Goal: Task Accomplishment & Management: Complete application form

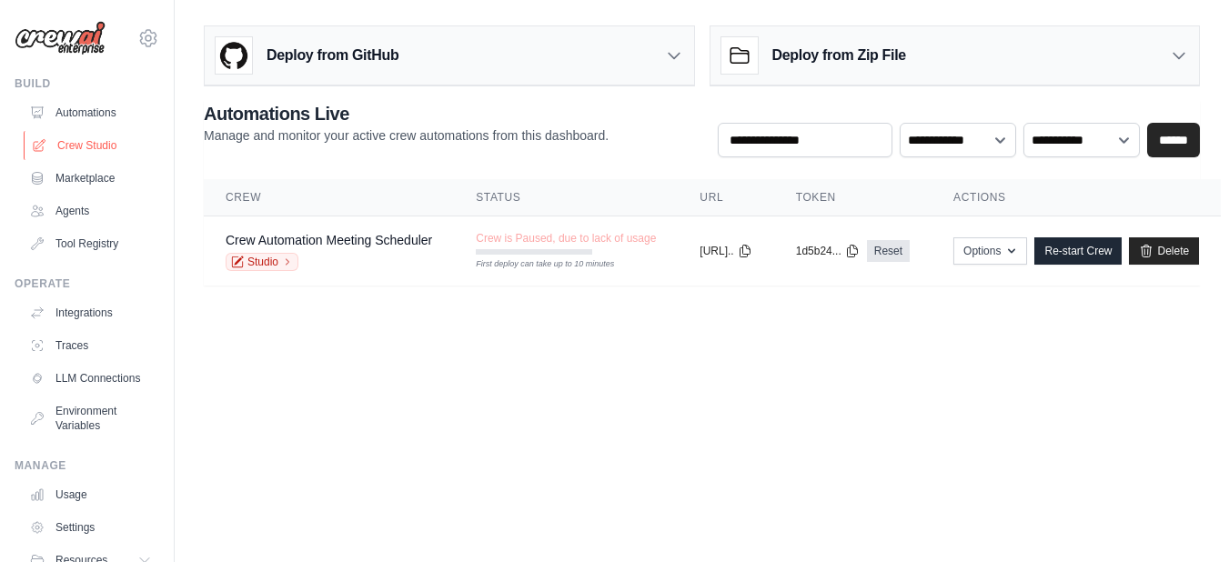
click at [89, 150] on link "Crew Studio" at bounding box center [92, 145] width 137 height 29
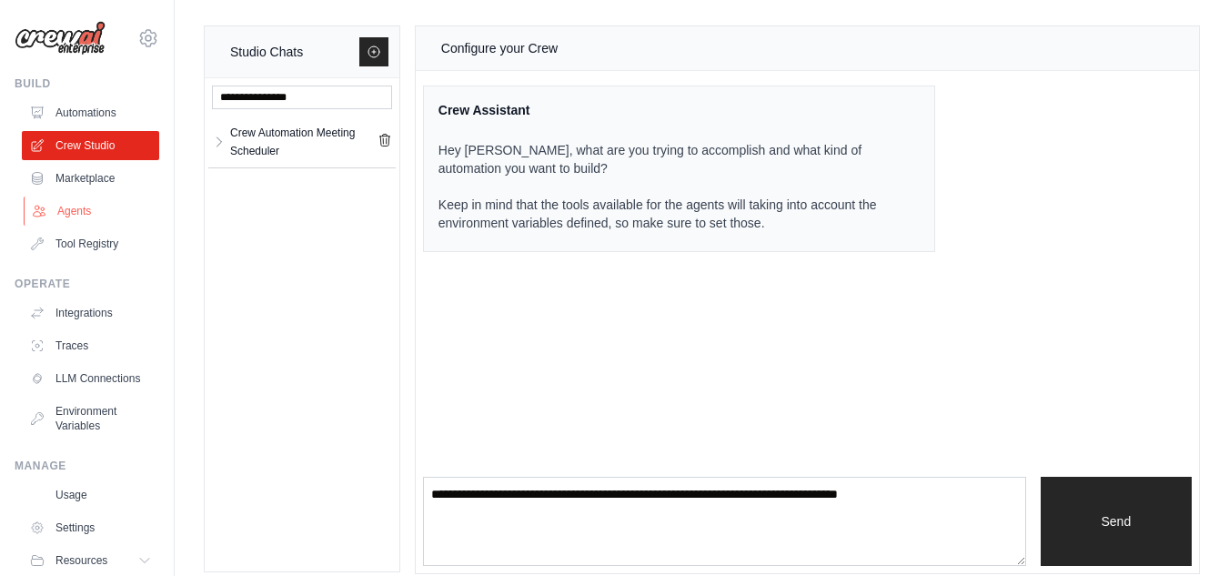
click at [81, 208] on link "Agents" at bounding box center [92, 210] width 137 height 29
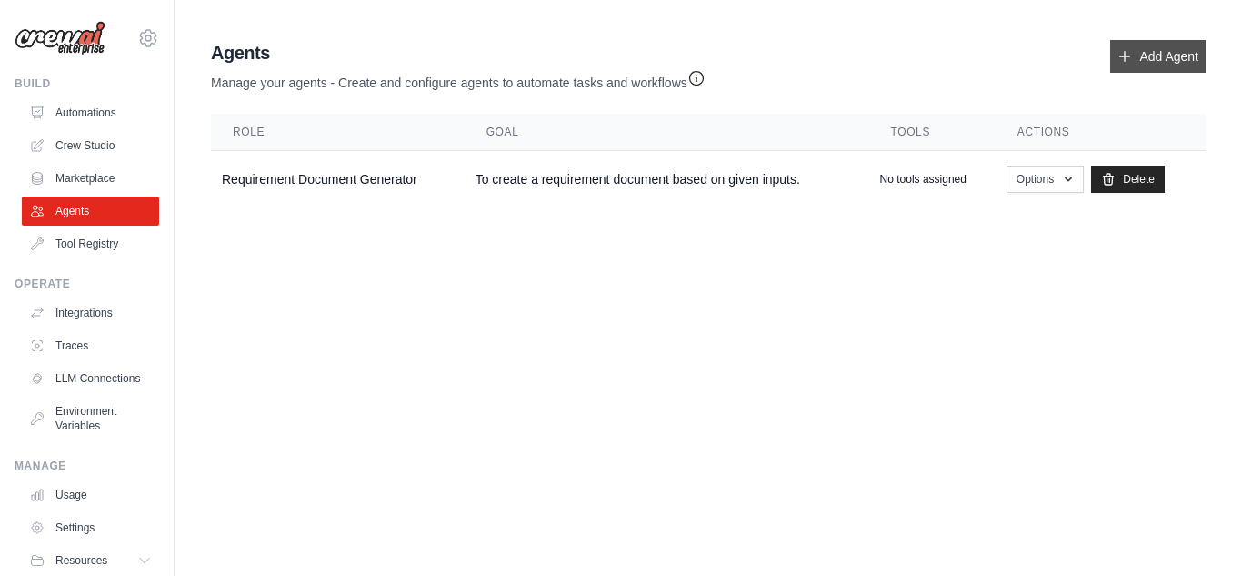
click at [1172, 65] on link "Add Agent" at bounding box center [1159, 56] width 96 height 33
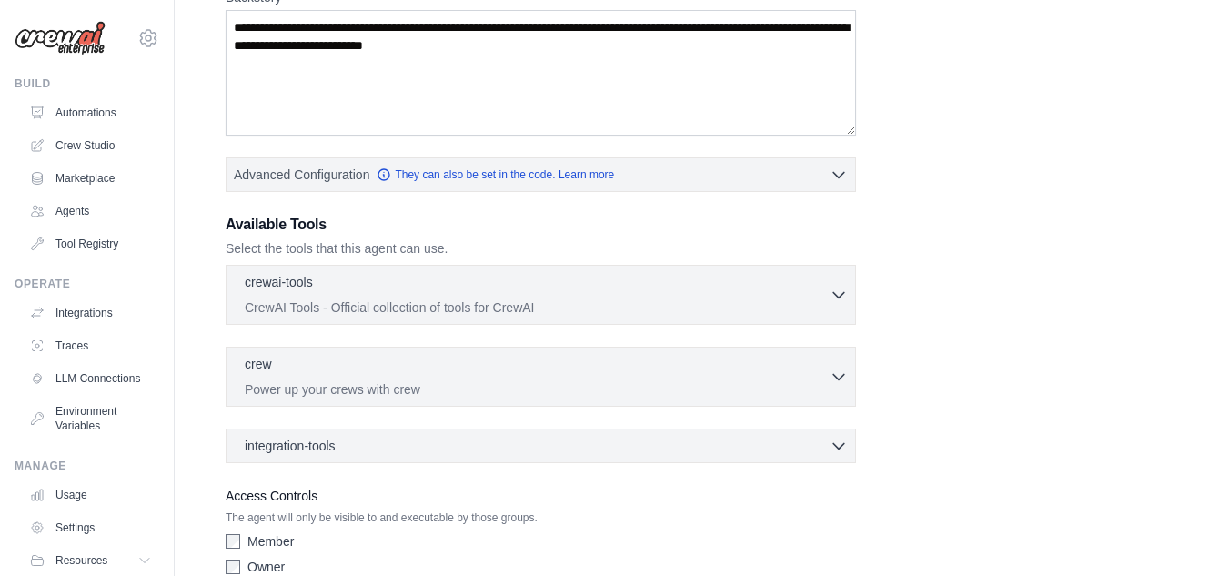
scroll to position [400, 0]
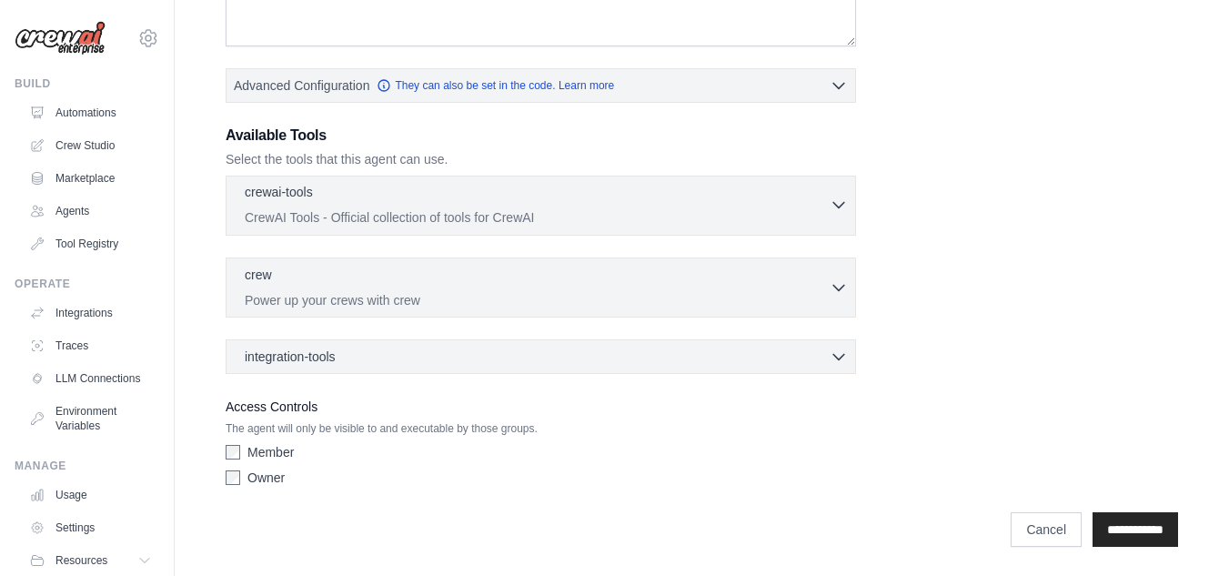
click at [807, 208] on p "CrewAI Tools - Official collection of tools for CrewAI" at bounding box center [537, 217] width 585 height 18
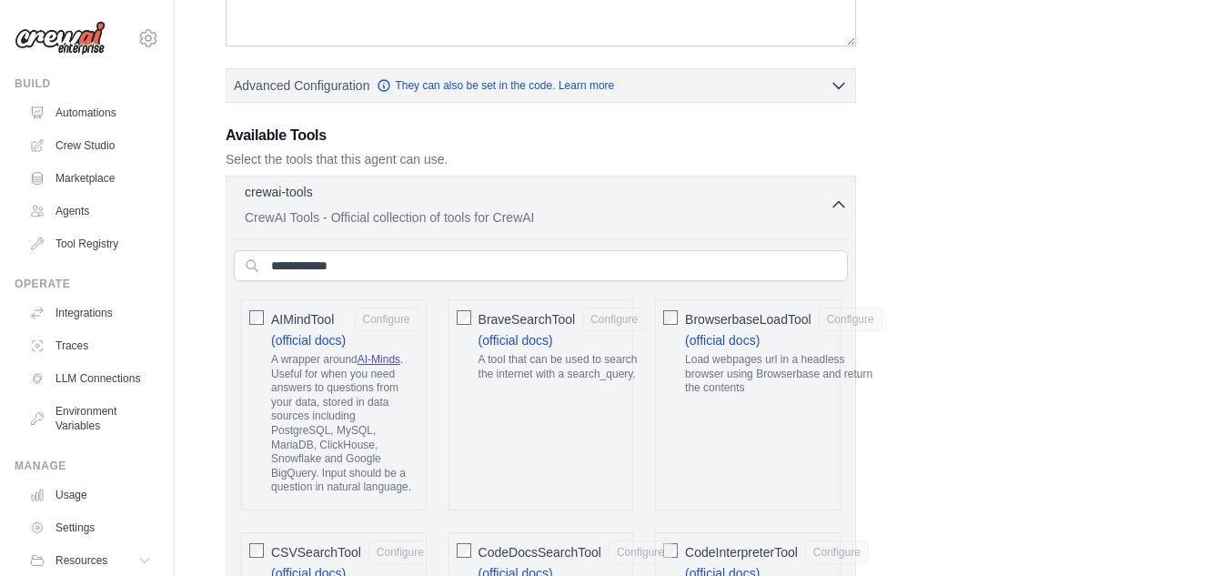
click at [822, 200] on div "crewai-tools 0 selected" at bounding box center [537, 194] width 585 height 22
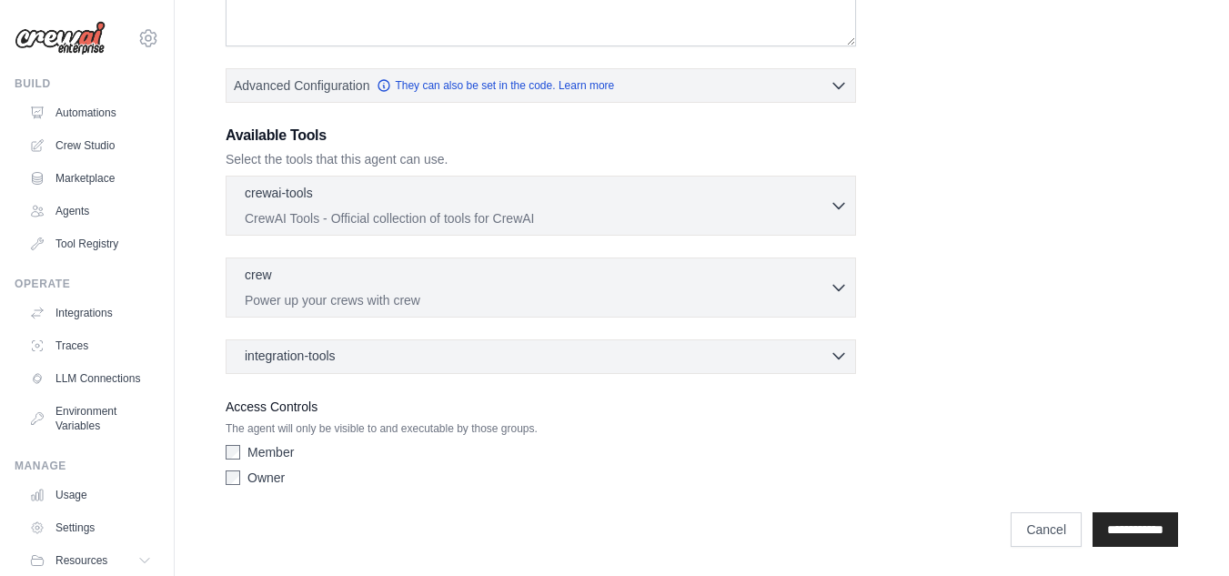
click at [828, 357] on div "integration-tools 0 selected" at bounding box center [546, 356] width 603 height 18
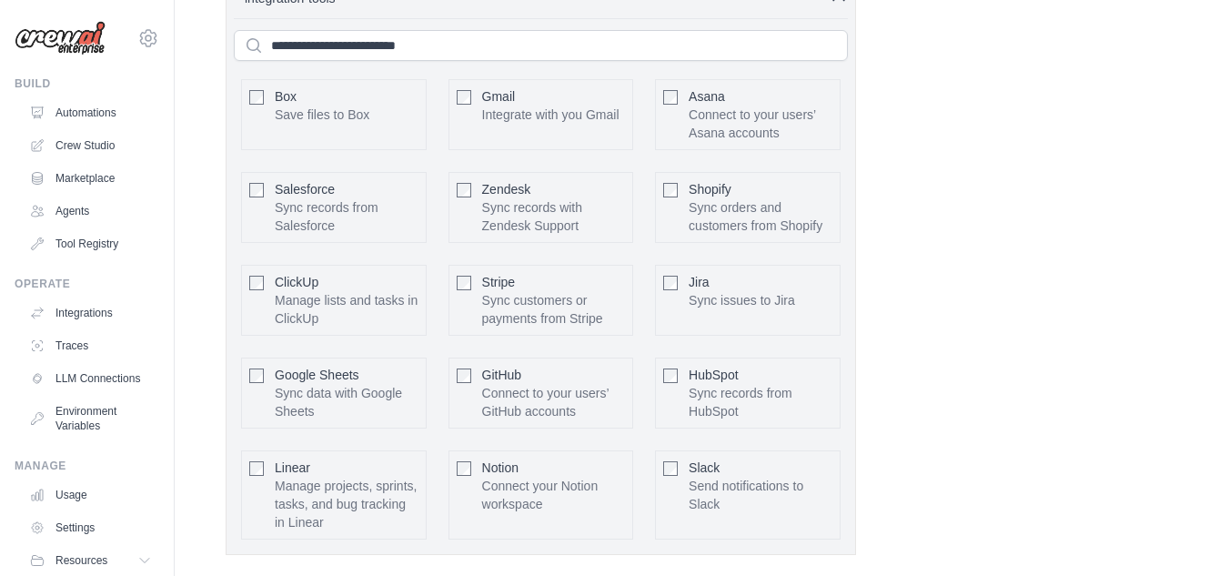
scroll to position [758, 0]
drag, startPoint x: 758, startPoint y: 413, endPoint x: 679, endPoint y: 400, distance: 80.1
click at [679, 400] on div "HubSpot Sync records from HubSpot Configure" at bounding box center [748, 393] width 186 height 71
copy p "Sync records from HubSpot"
click at [990, 351] on div "Role Goal [GEOGRAPHIC_DATA] Advanced Configuration They can also be set in the …" at bounding box center [702, 3] width 952 height 1345
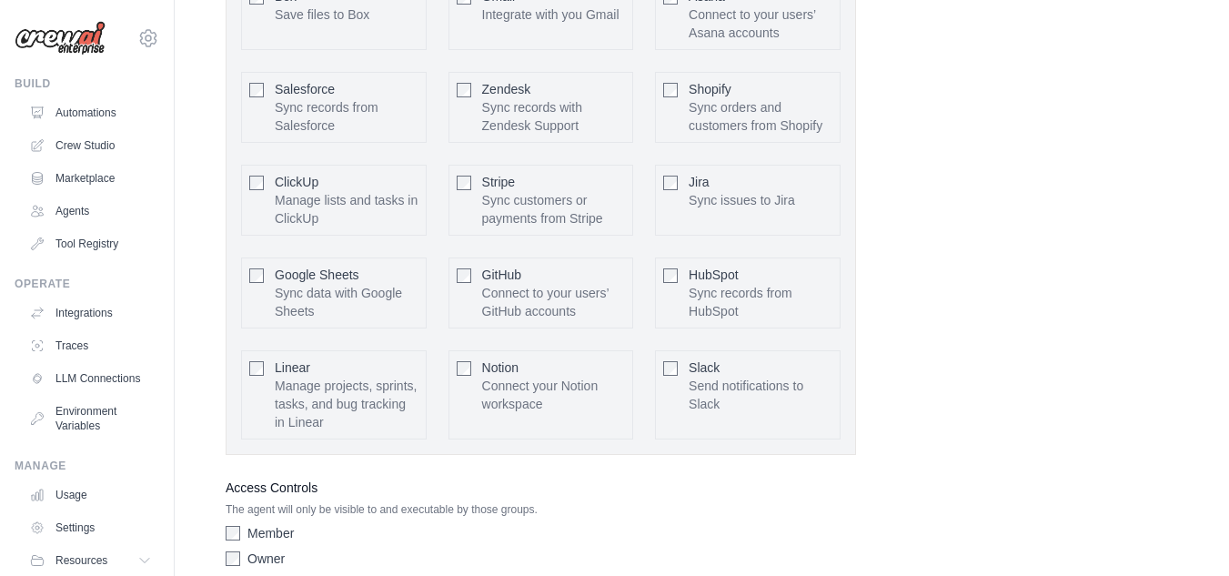
scroll to position [940, 0]
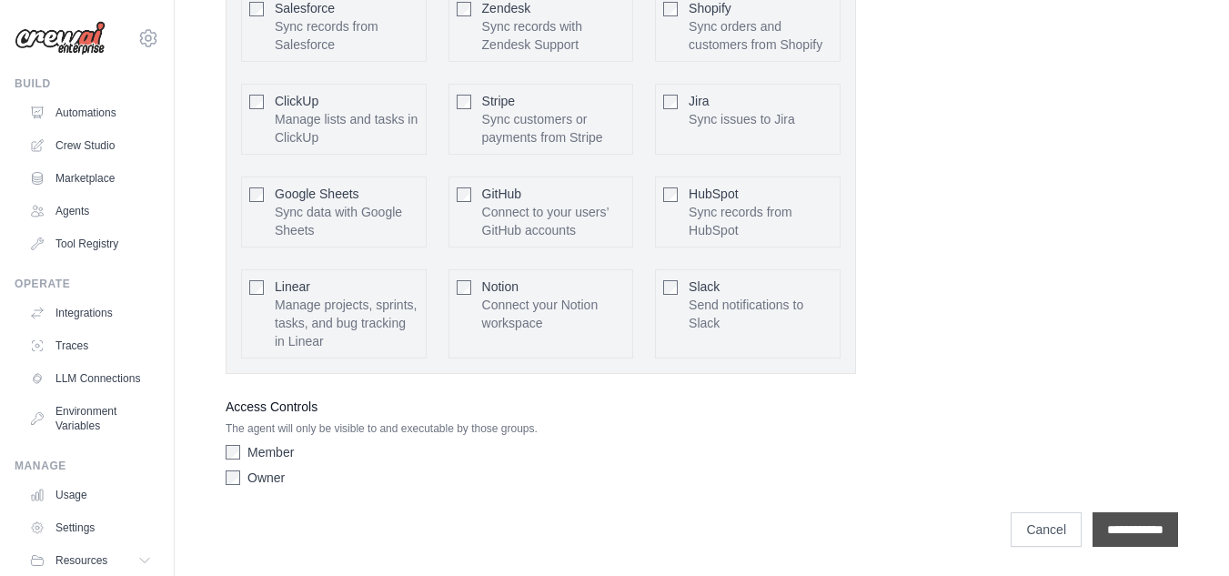
click at [1141, 530] on input "**********" at bounding box center [1134, 529] width 85 height 35
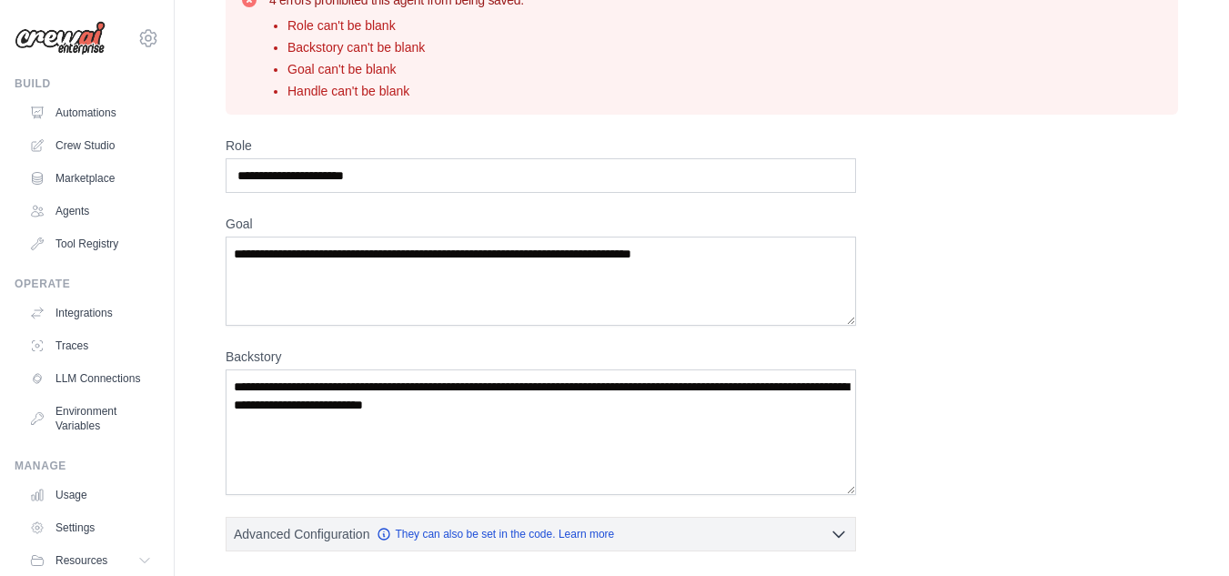
scroll to position [91, 0]
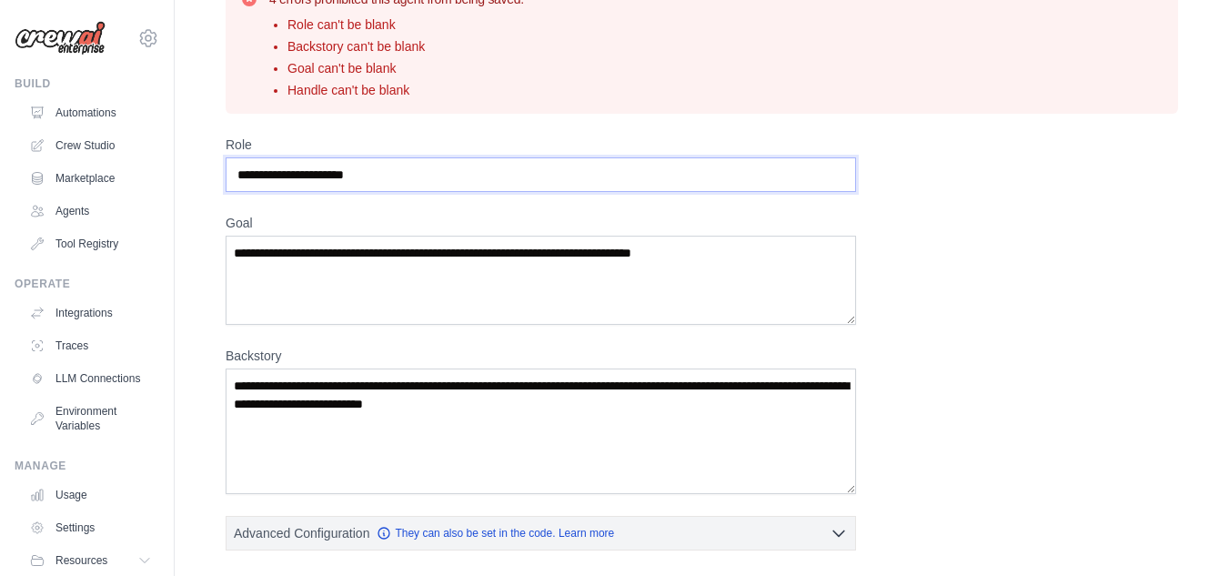
click at [571, 181] on input "Role" at bounding box center [541, 174] width 630 height 35
type input "**********"
click at [435, 265] on textarea "Goal" at bounding box center [541, 280] width 630 height 89
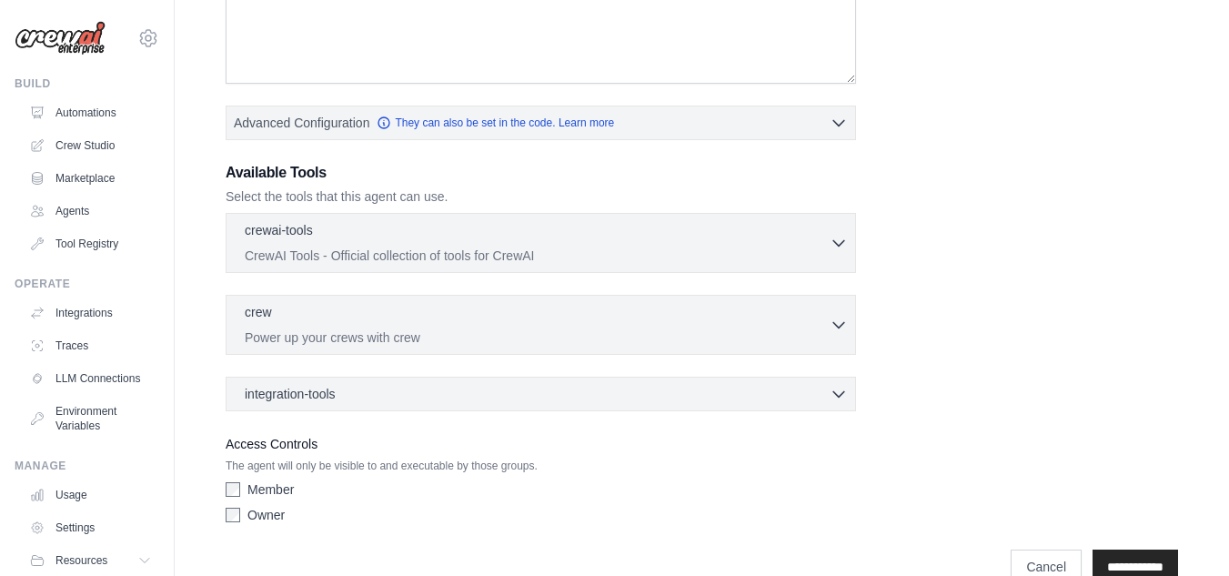
scroll to position [538, 0]
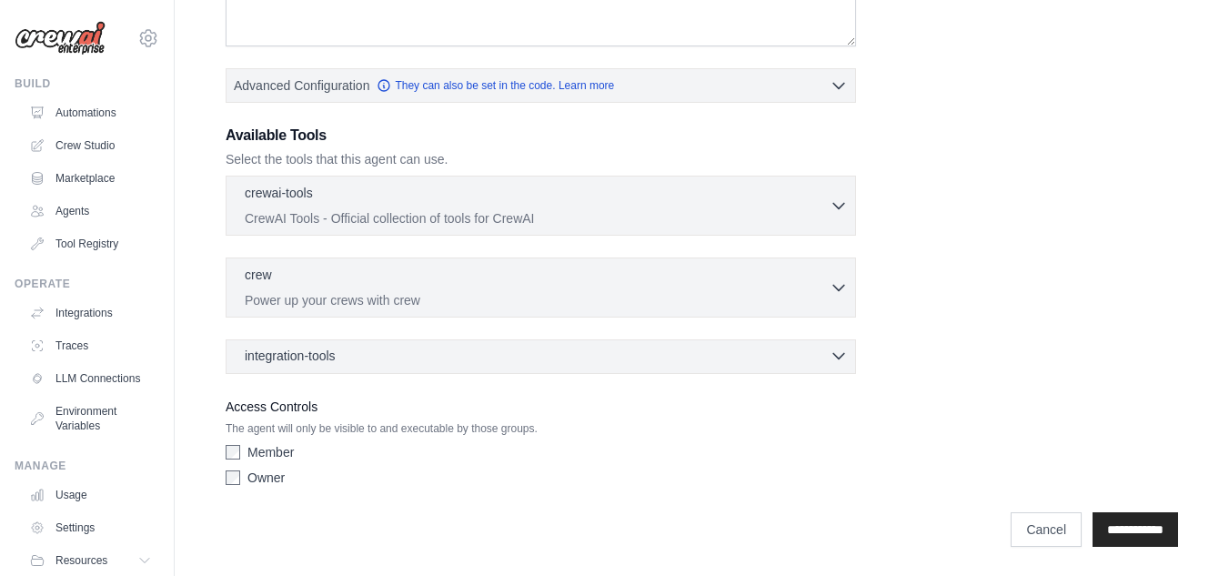
click at [820, 356] on div "integration-tools 0 selected" at bounding box center [546, 356] width 603 height 18
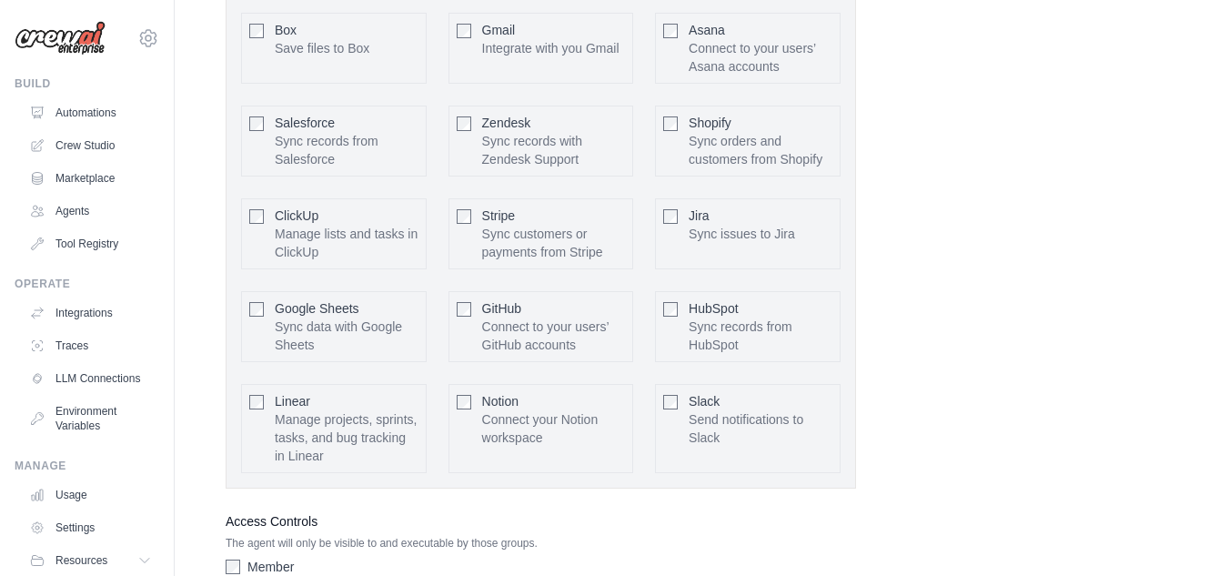
scroll to position [993, 0]
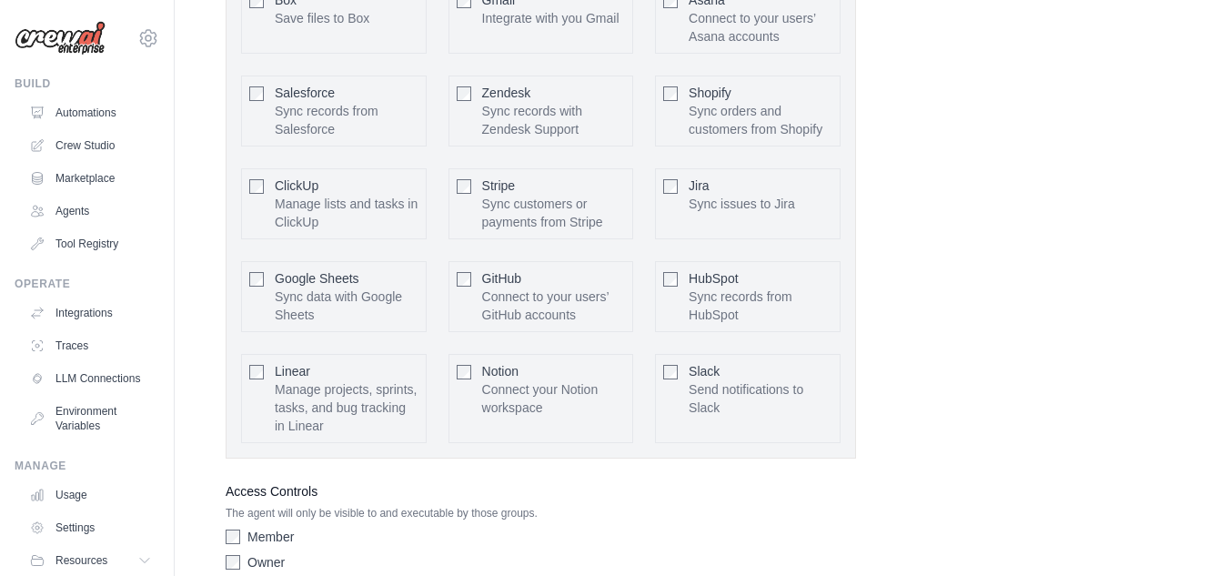
click at [288, 368] on span "Linear" at bounding box center [292, 371] width 35 height 15
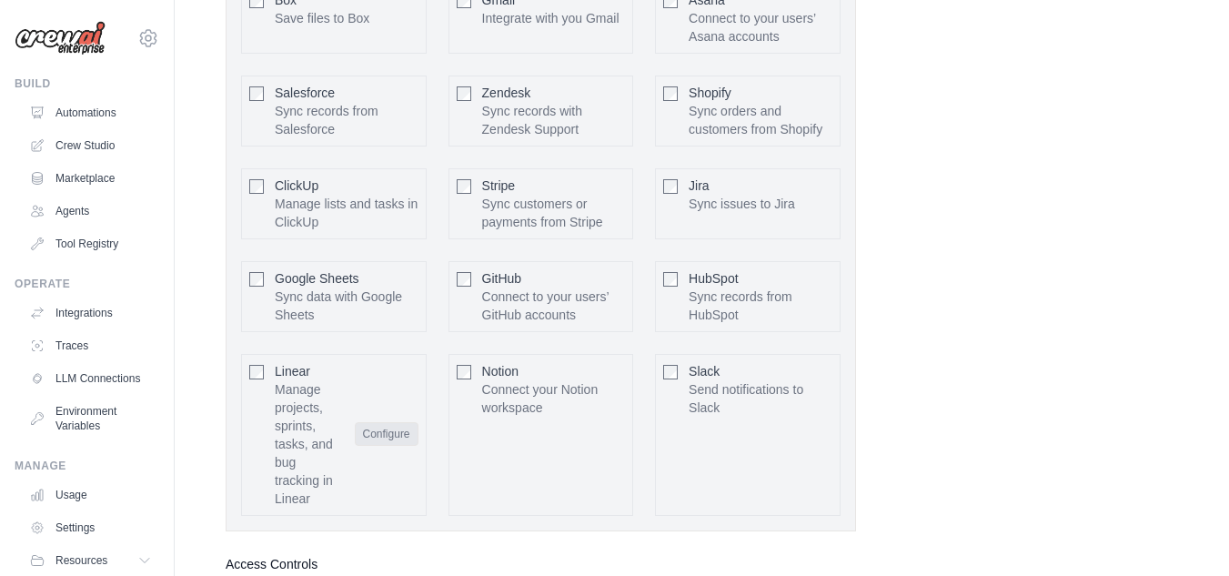
click at [367, 436] on button "Configure" at bounding box center [387, 434] width 64 height 24
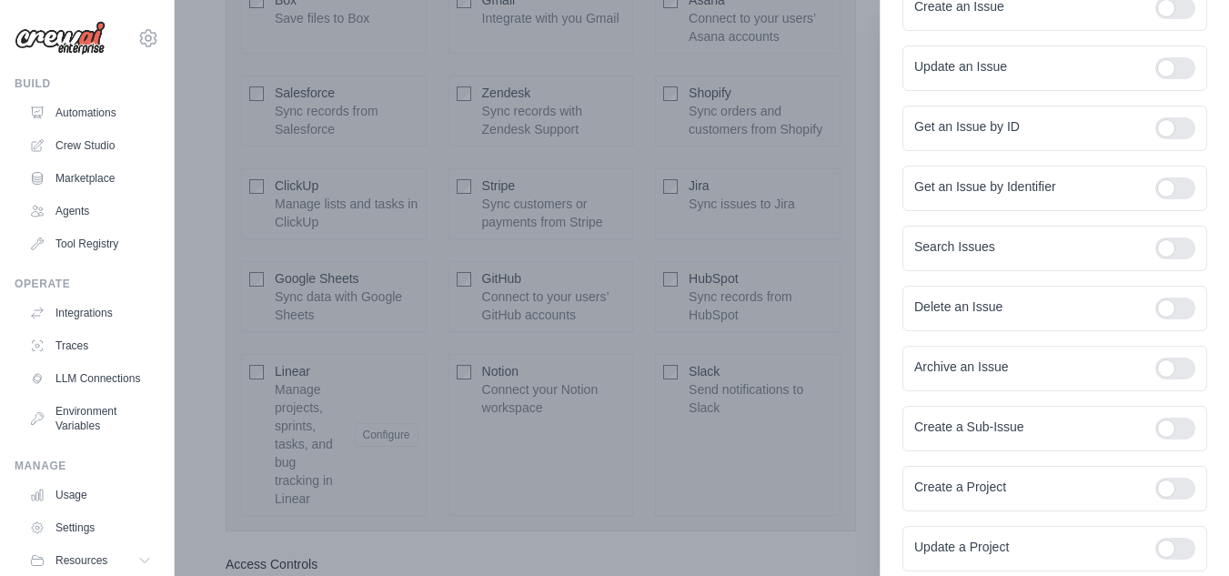
scroll to position [579, 0]
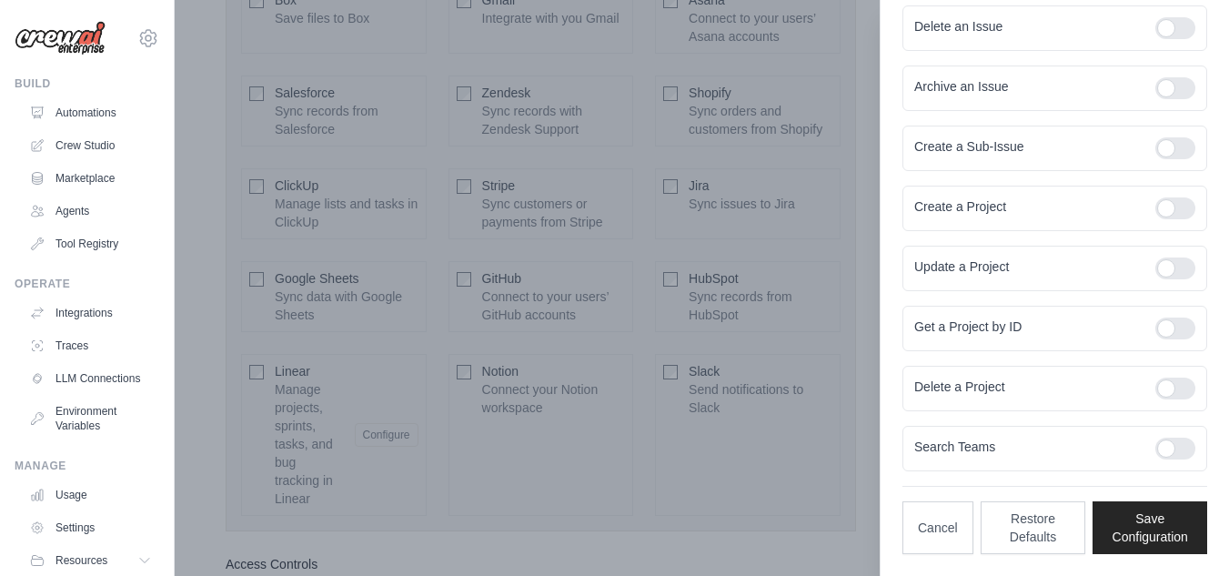
click at [678, 190] on div at bounding box center [614, 288] width 1229 height 576
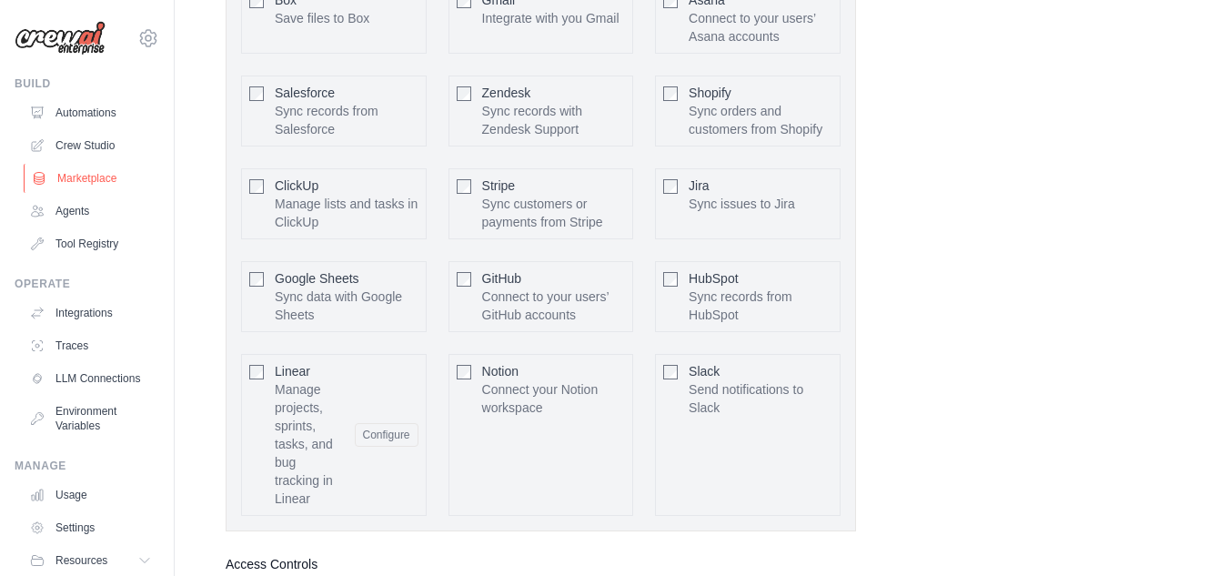
click at [88, 185] on link "Marketplace" at bounding box center [92, 178] width 137 height 29
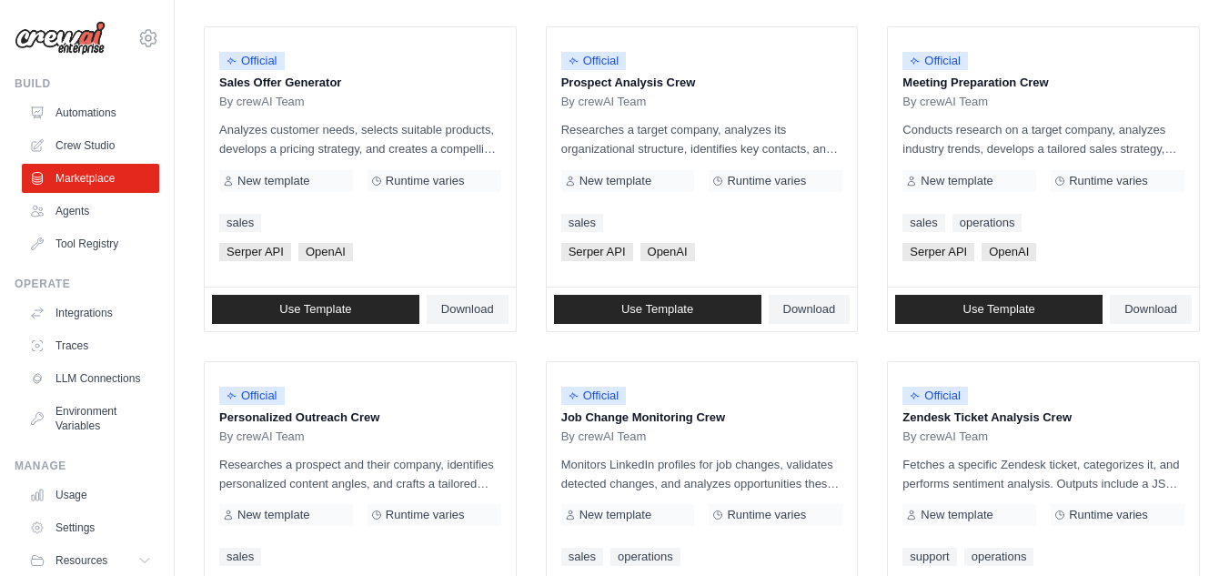
scroll to position [637, 0]
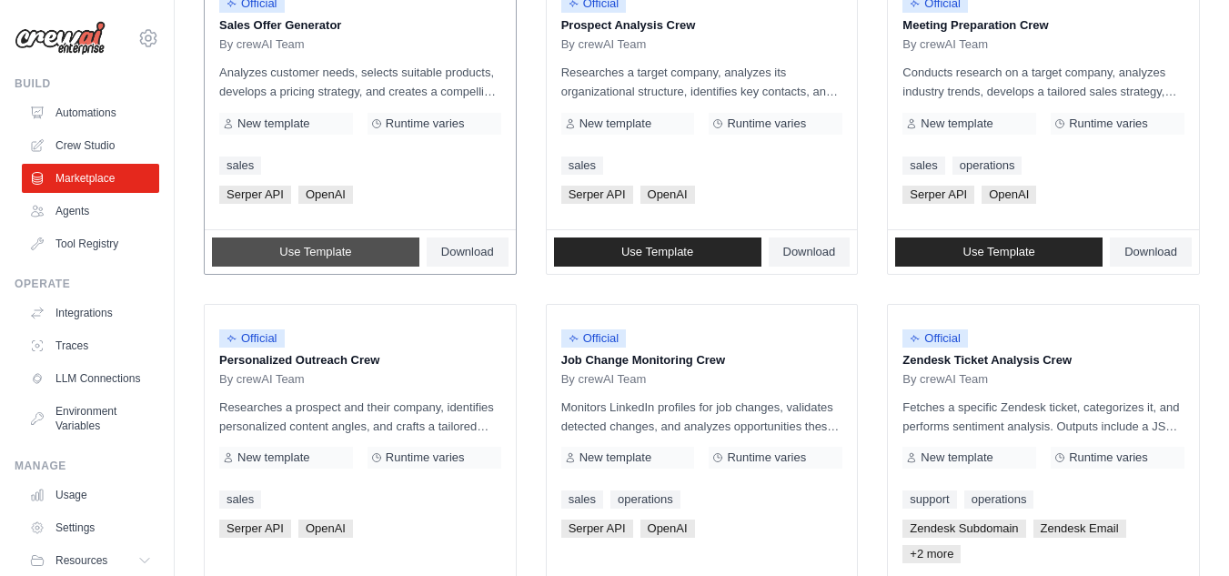
click at [357, 244] on link "Use Template" at bounding box center [315, 251] width 207 height 29
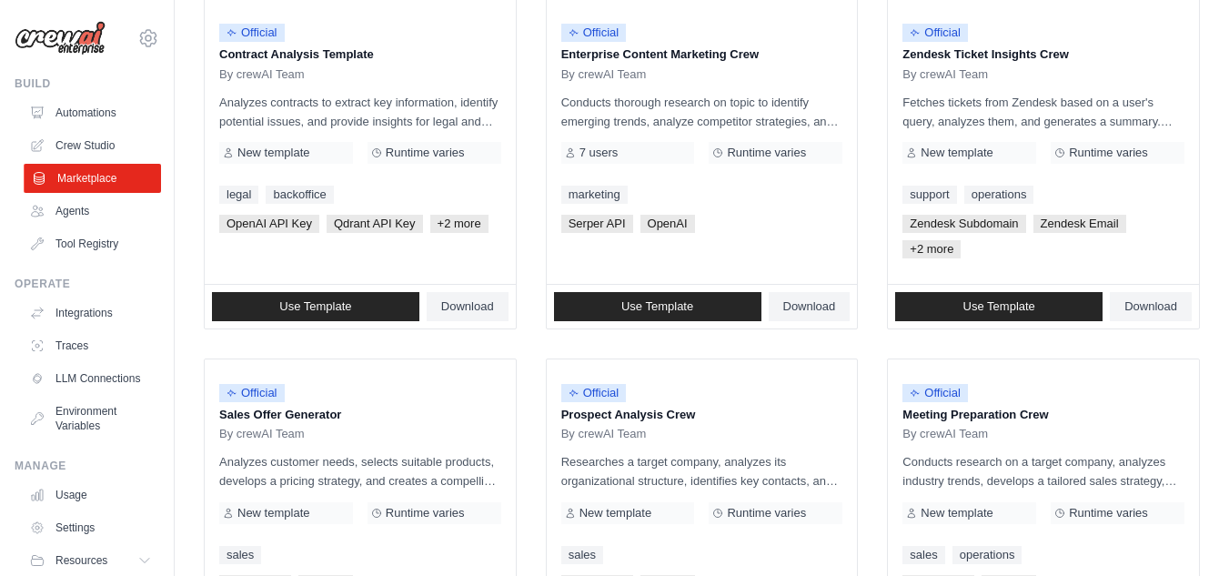
scroll to position [182, 0]
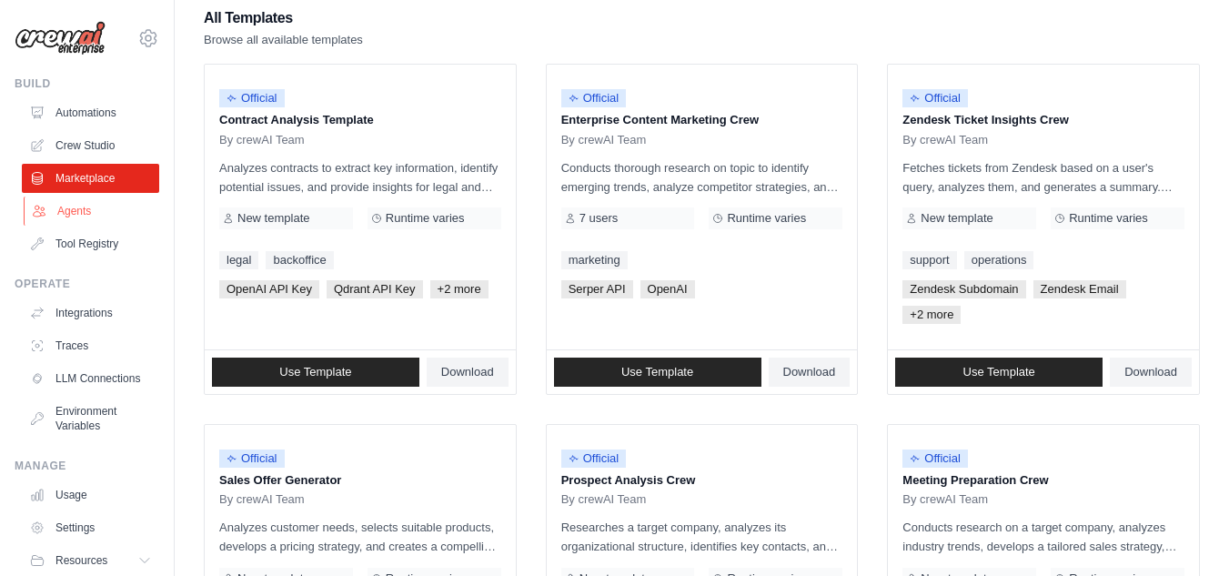
click at [64, 222] on link "Agents" at bounding box center [92, 210] width 137 height 29
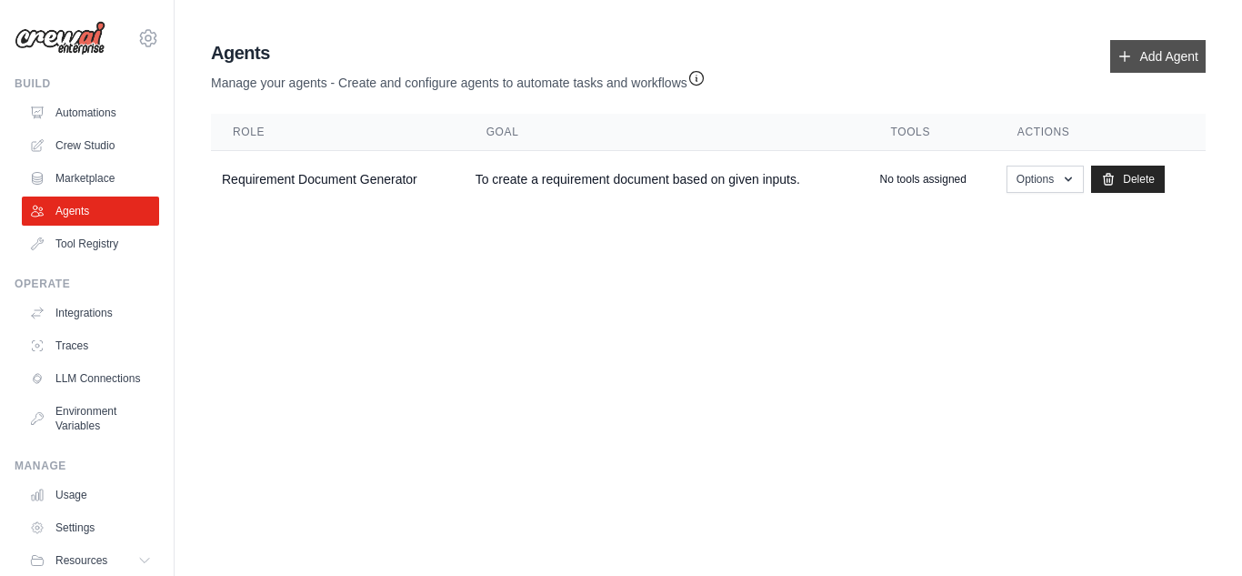
click at [1158, 64] on link "Add Agent" at bounding box center [1159, 56] width 96 height 33
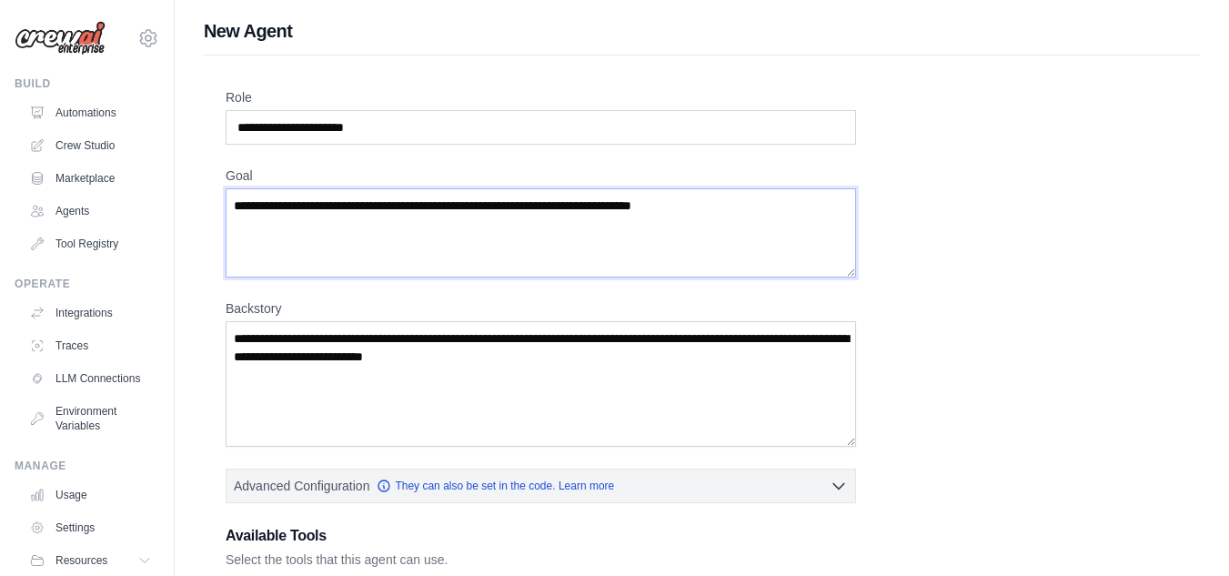
click at [548, 266] on textarea "Goal" at bounding box center [541, 232] width 630 height 89
click at [495, 135] on input "Role" at bounding box center [541, 127] width 630 height 35
click at [495, 134] on input "Role" at bounding box center [541, 127] width 630 height 35
type input "****"
click at [97, 147] on link "Crew Studio" at bounding box center [92, 145] width 137 height 29
